Goal: Task Accomplishment & Management: Complete application form

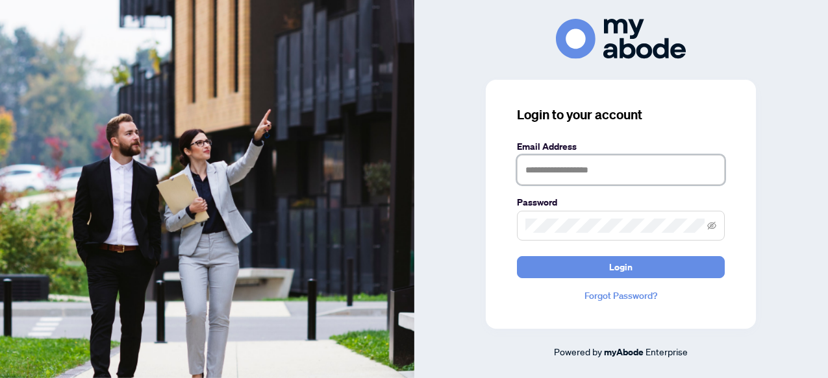
type input "**********"
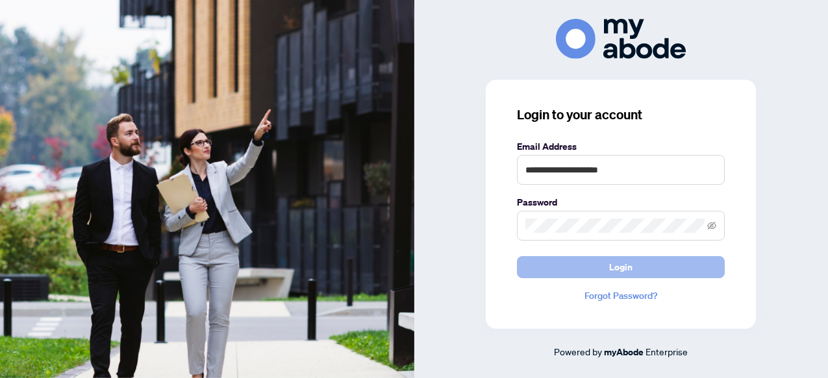
click at [577, 269] on button "Login" at bounding box center [621, 267] width 208 height 22
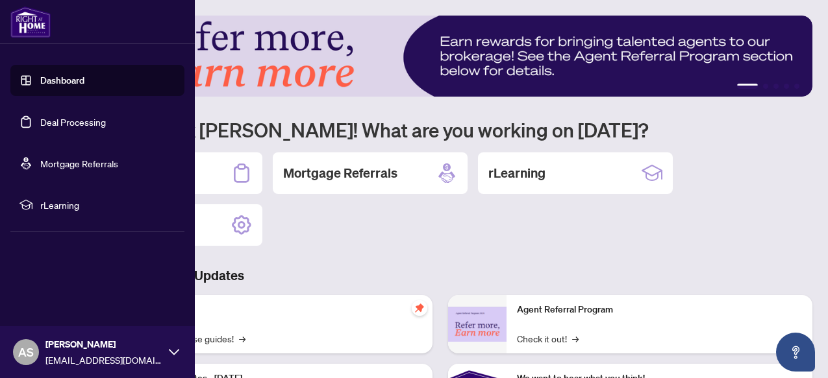
click at [79, 122] on link "Deal Processing" at bounding box center [73, 122] width 66 height 12
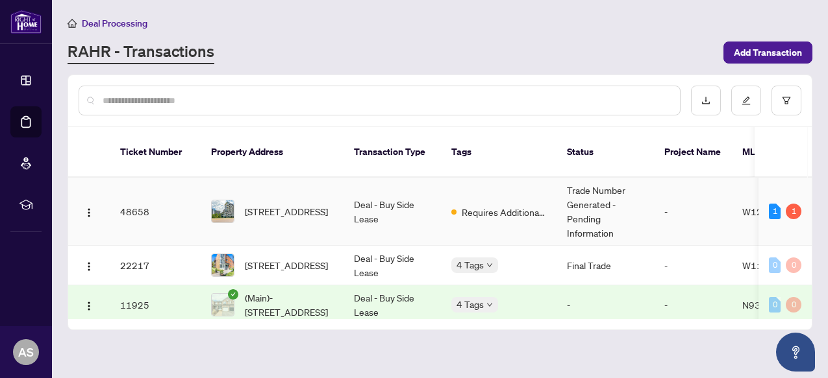
click at [328, 204] on span "217-2489 Taunton Rd, Oakville, Ontario L6H 3R9, Canada" at bounding box center [286, 211] width 83 height 14
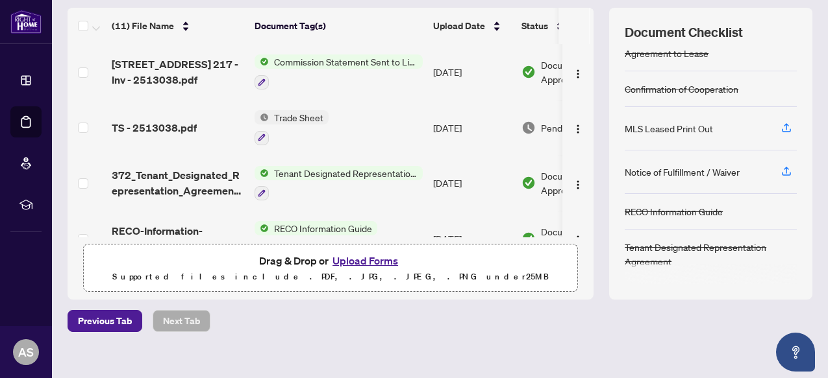
scroll to position [147, 0]
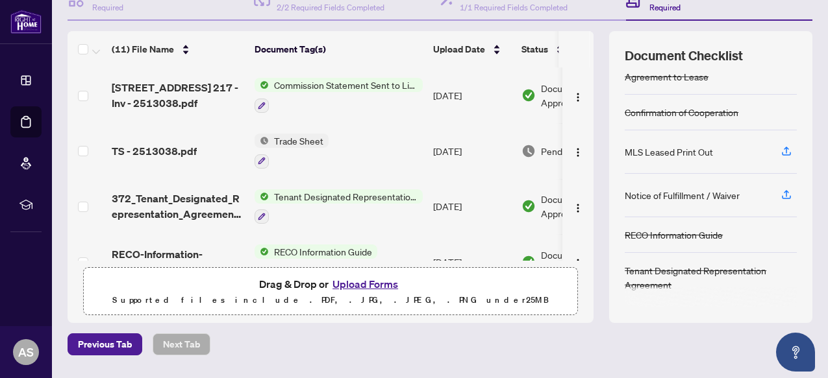
click at [319, 142] on span "Trade Sheet" at bounding box center [299, 141] width 60 height 14
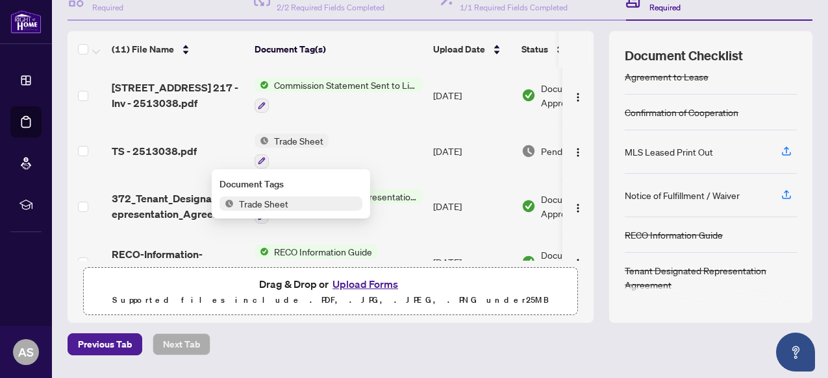
click at [301, 203] on span "Trade Sheet" at bounding box center [290, 204] width 143 height 14
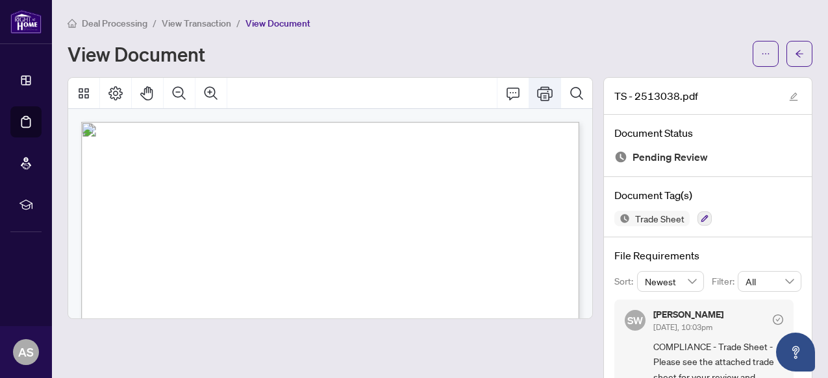
click at [551, 91] on icon "Print" at bounding box center [545, 94] width 16 height 16
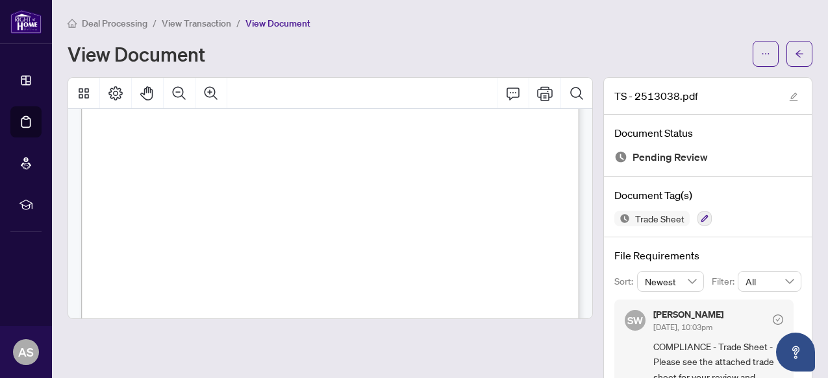
scroll to position [267, 0]
click at [115, 92] on icon "Page Layout" at bounding box center [116, 94] width 16 height 16
click at [84, 95] on icon "Thumbnails" at bounding box center [84, 94] width 16 height 16
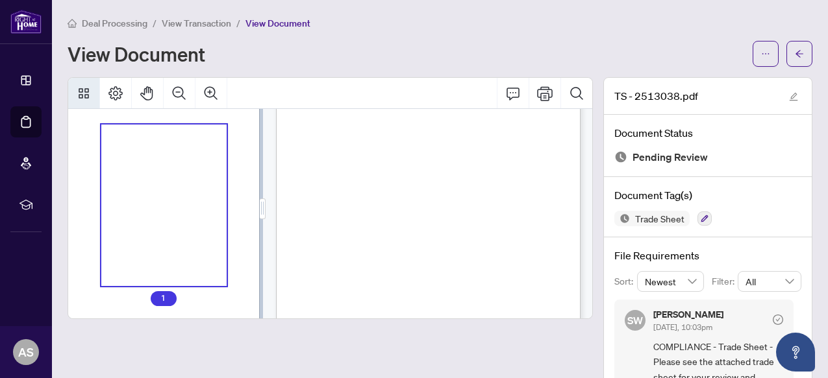
click at [84, 95] on icon "Thumbnails" at bounding box center [84, 94] width 16 height 16
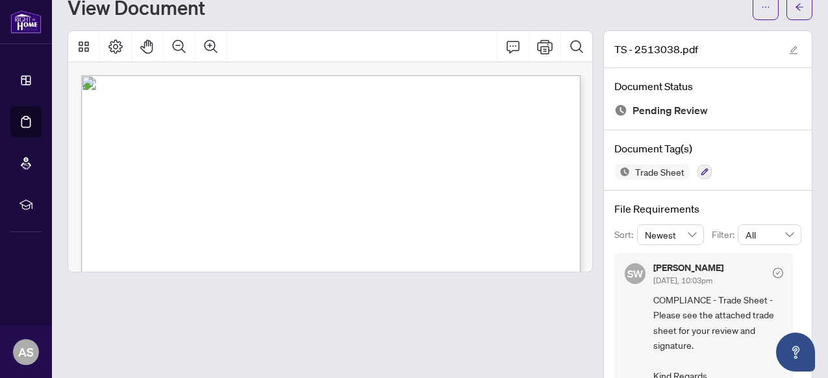
scroll to position [31, 0]
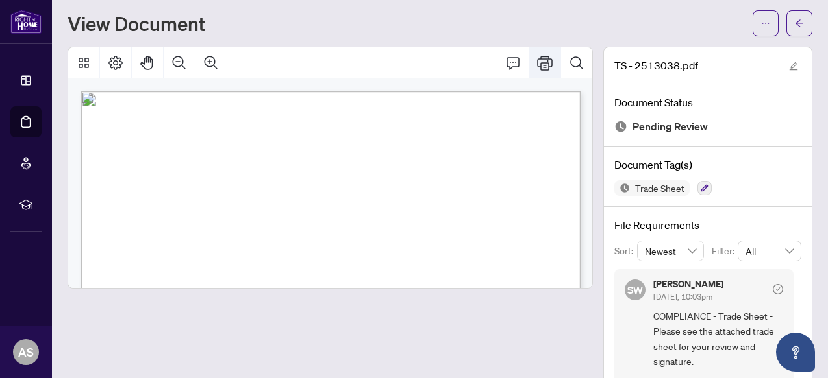
click at [545, 68] on icon "Print" at bounding box center [545, 63] width 16 height 16
click at [548, 70] on button "Print" at bounding box center [544, 62] width 31 height 31
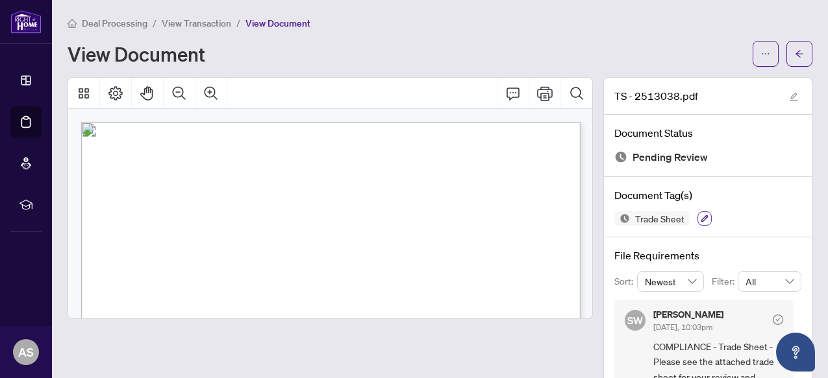
scroll to position [0, 0]
click at [214, 25] on span "View Transaction" at bounding box center [196, 24] width 69 height 12
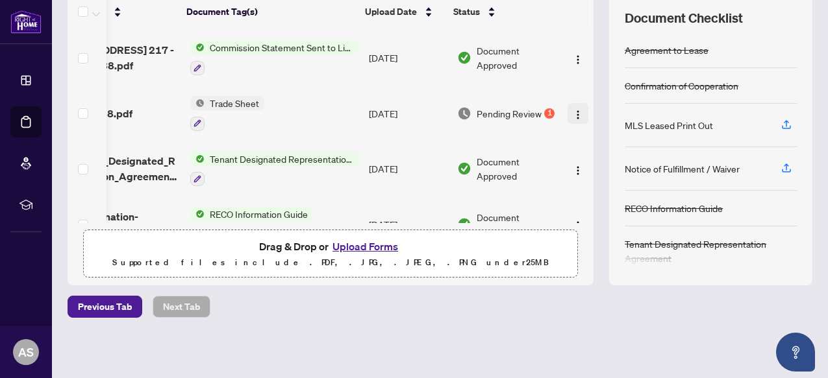
click at [577, 114] on img "button" at bounding box center [578, 115] width 10 height 10
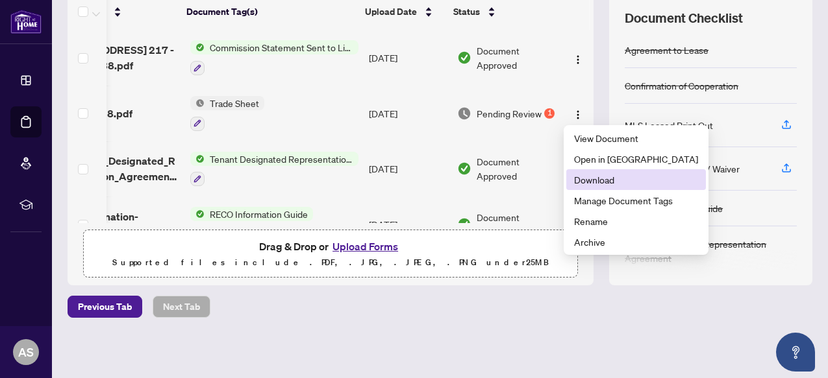
click at [610, 174] on span "Download" at bounding box center [636, 180] width 124 height 14
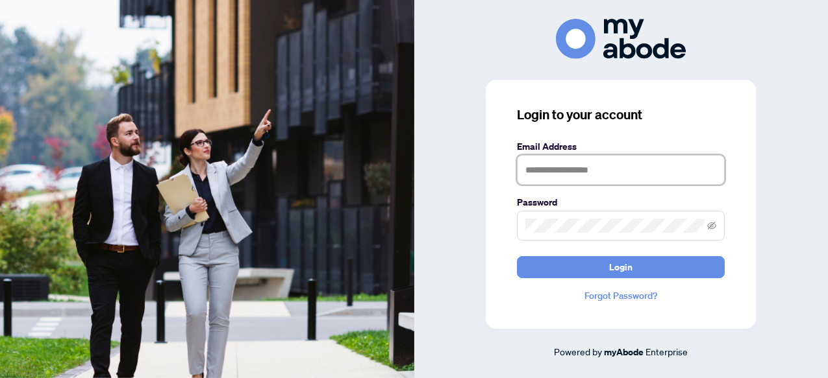
type input "**********"
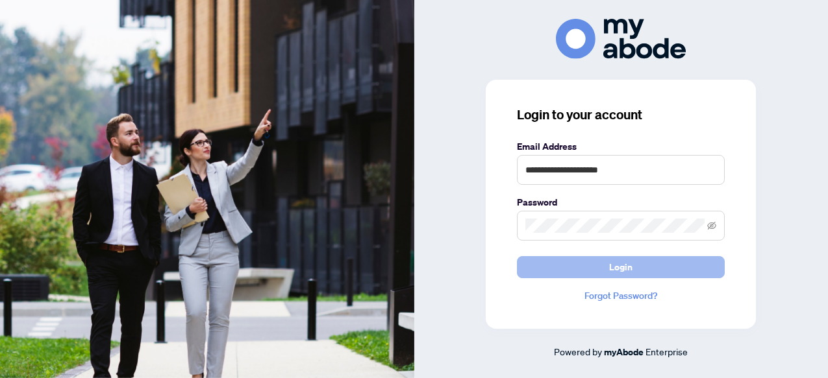
click at [589, 268] on button "Login" at bounding box center [621, 267] width 208 height 22
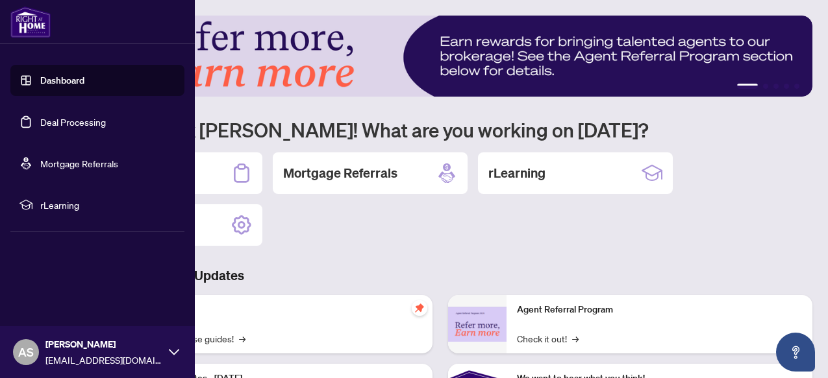
click at [66, 116] on link "Deal Processing" at bounding box center [73, 122] width 66 height 12
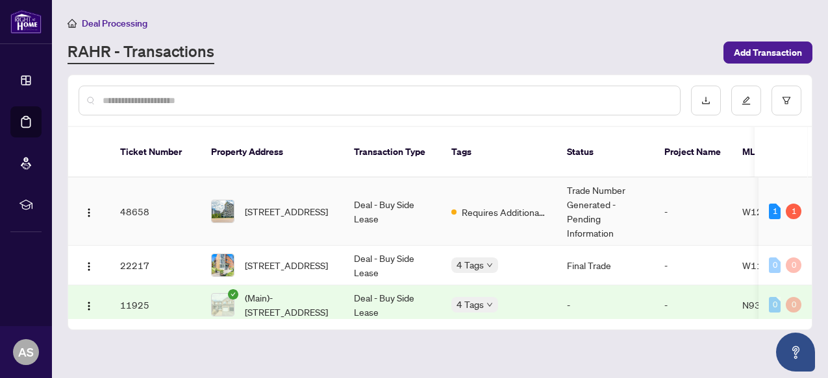
click at [326, 204] on span "217-2489 Taunton Rd, Oakville, Ontario L6H 3R9, Canada" at bounding box center [286, 211] width 83 height 14
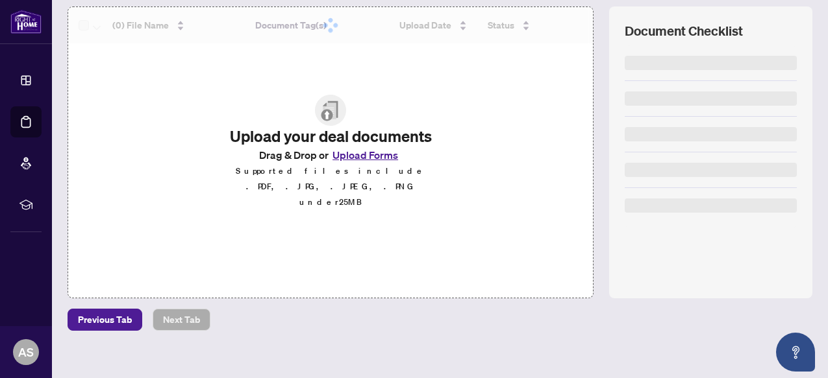
scroll to position [175, 0]
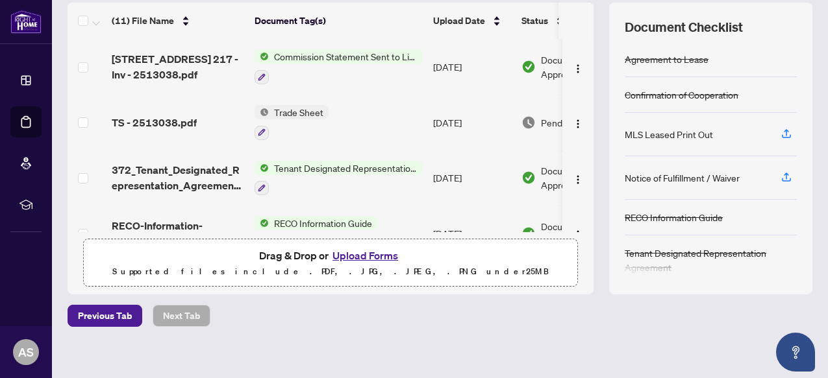
click at [367, 256] on button "Upload Forms" at bounding box center [364, 255] width 73 height 17
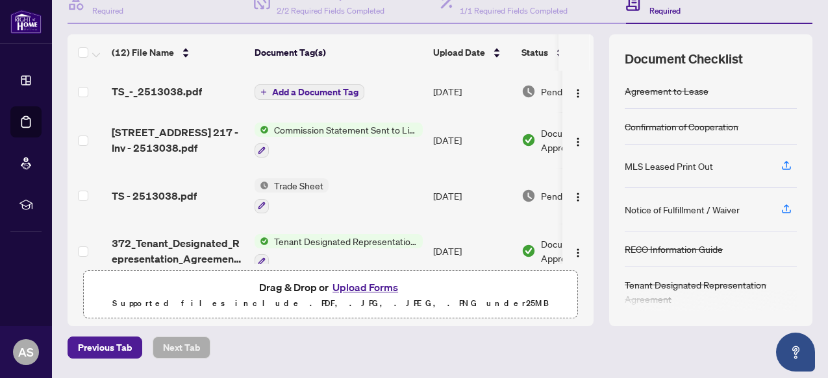
scroll to position [0, 0]
click at [354, 286] on button "Upload Forms" at bounding box center [364, 287] width 73 height 17
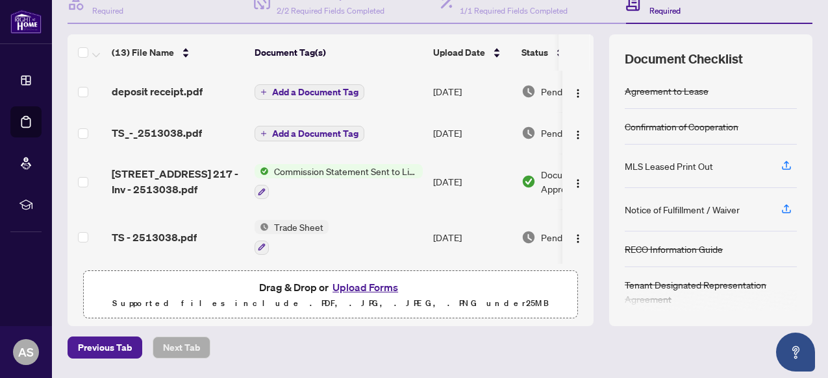
click at [390, 286] on button "Upload Forms" at bounding box center [364, 287] width 73 height 17
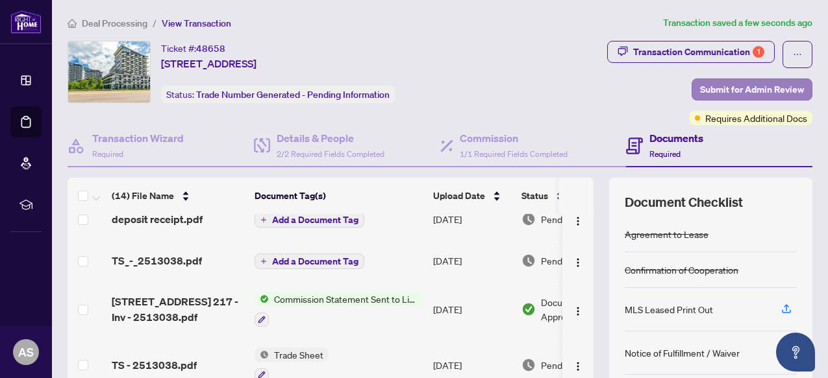
click at [769, 89] on span "Submit for Admin Review" at bounding box center [752, 89] width 104 height 21
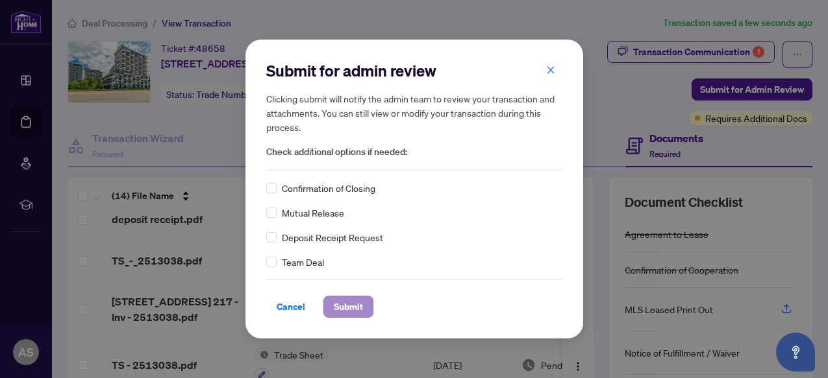
click at [344, 309] on span "Submit" at bounding box center [348, 307] width 29 height 21
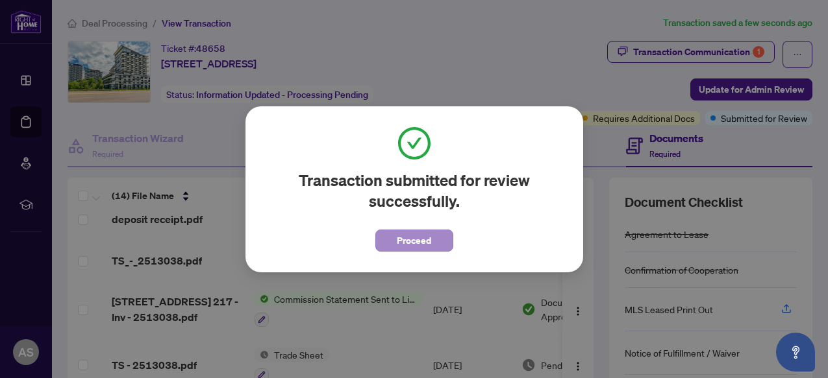
click at [401, 239] on span "Proceed" at bounding box center [414, 240] width 34 height 21
